Goal: Navigation & Orientation: Find specific page/section

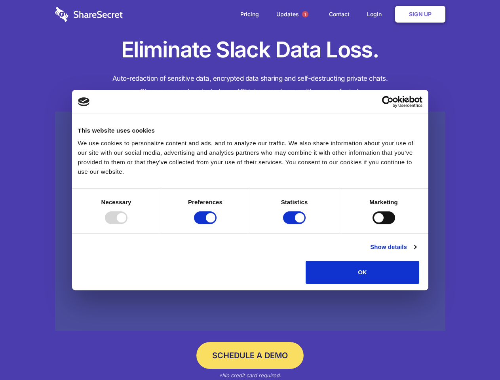
click at [128, 224] on div at bounding box center [116, 218] width 23 height 13
click at [217, 224] on input "Preferences" at bounding box center [205, 218] width 23 height 13
checkbox input "false"
click at [296, 224] on input "Statistics" at bounding box center [294, 218] width 23 height 13
checkbox input "false"
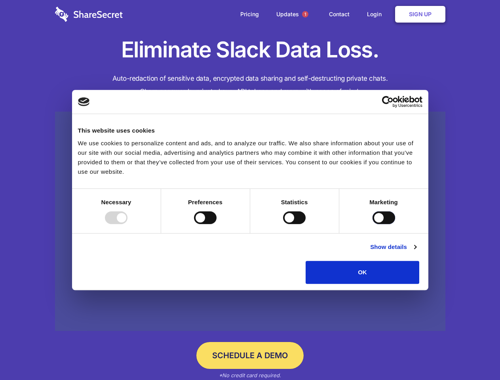
click at [373, 224] on input "Marketing" at bounding box center [384, 218] width 23 height 13
checkbox input "true"
click at [416, 252] on link "Show details" at bounding box center [393, 248] width 46 height 10
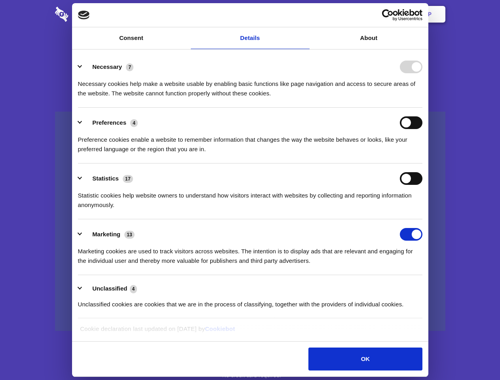
click at [423, 108] on li "Necessary 7 Necessary cookies help make a website usable by enabling basic func…" at bounding box center [250, 80] width 345 height 56
click at [305, 14] on span "1" at bounding box center [305, 14] width 6 height 6
